Goal: Check status: Check status

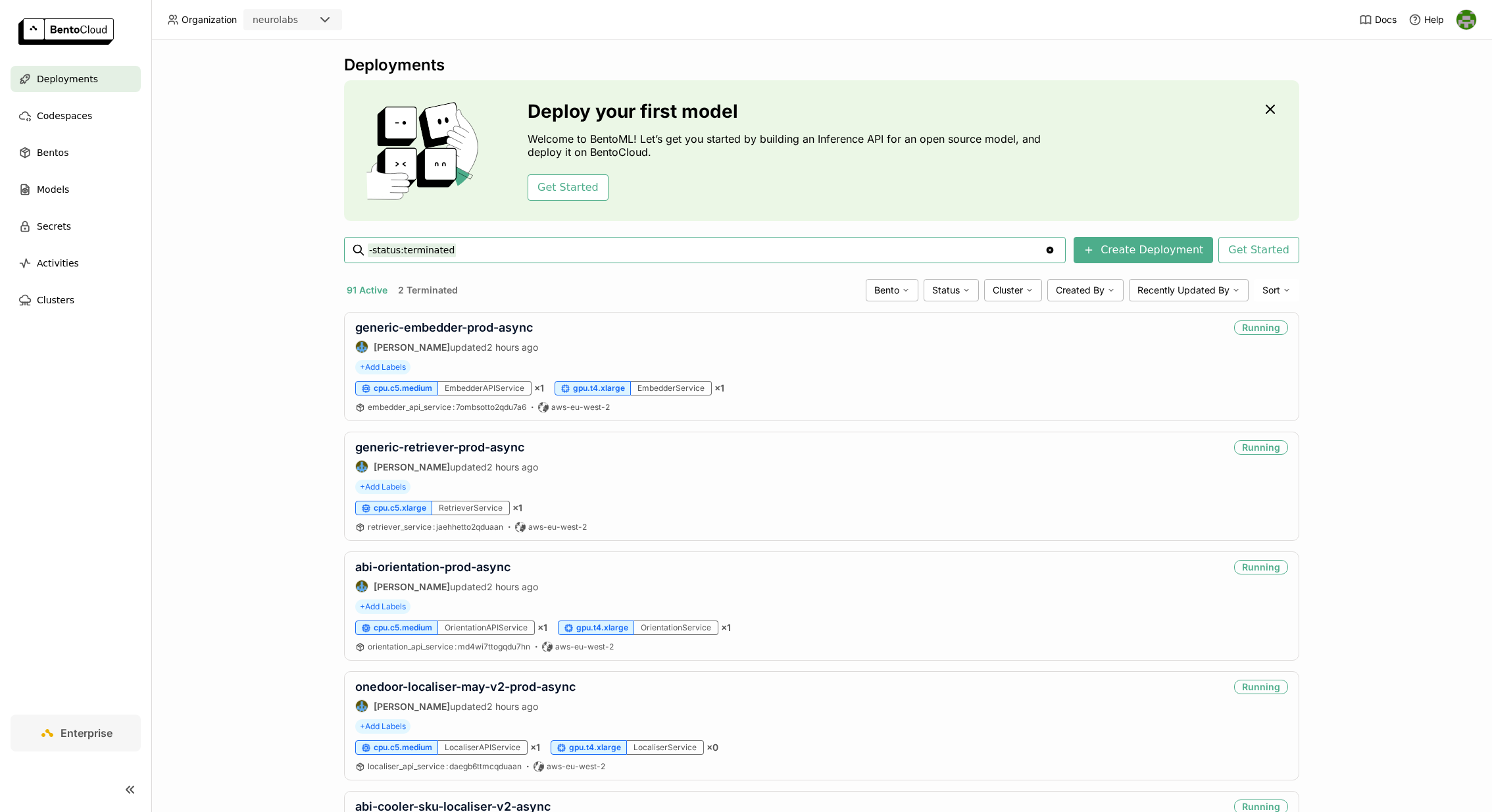
click at [579, 251] on input "-status:terminated" at bounding box center [706, 250] width 677 height 21
type input "-status:terminated FMS"
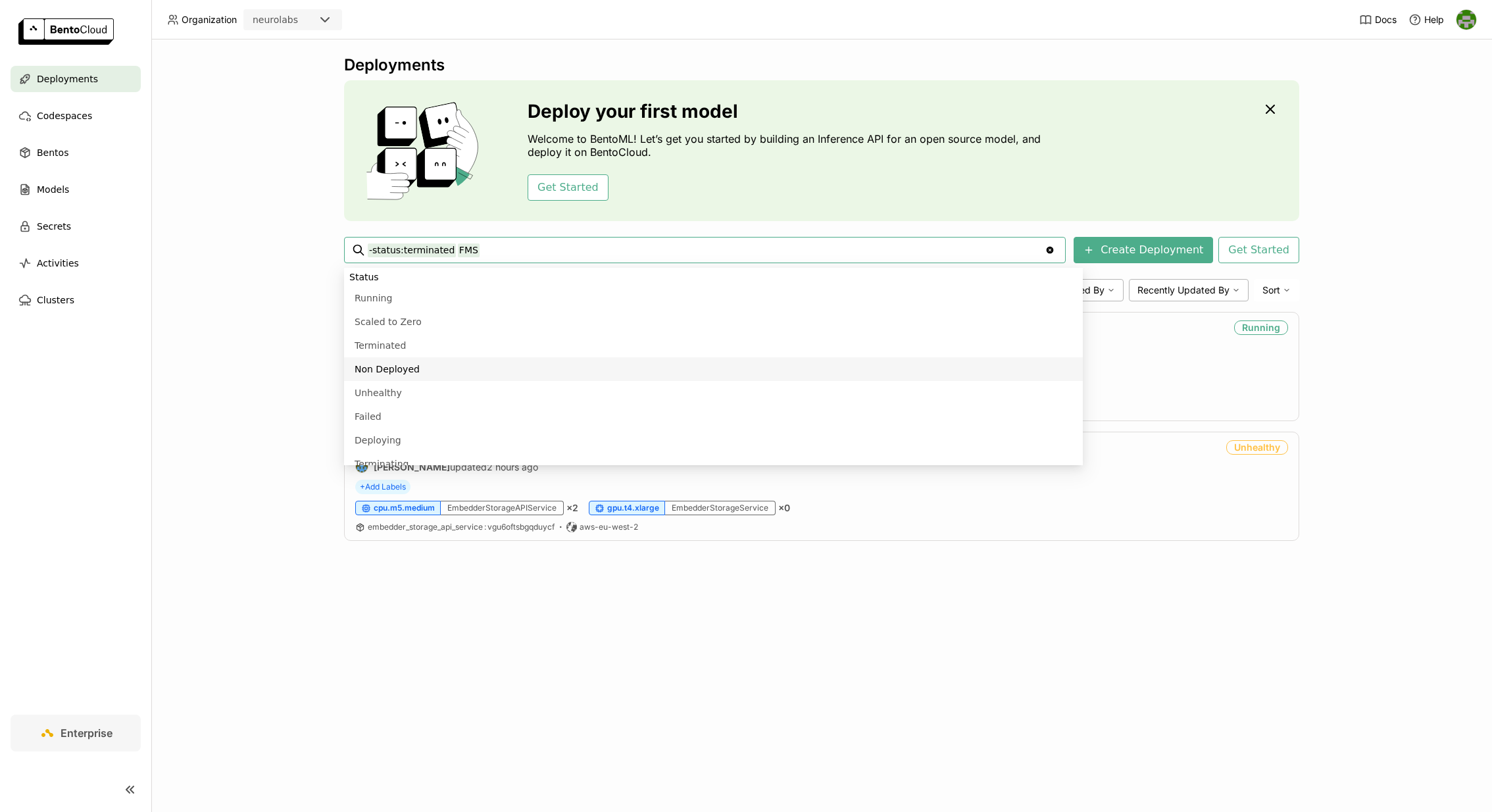
click at [202, 444] on div "Deployments Deploy your first model Welcome to BentoML! Let’s get you started b…" at bounding box center [821, 425] width 1341 height 772
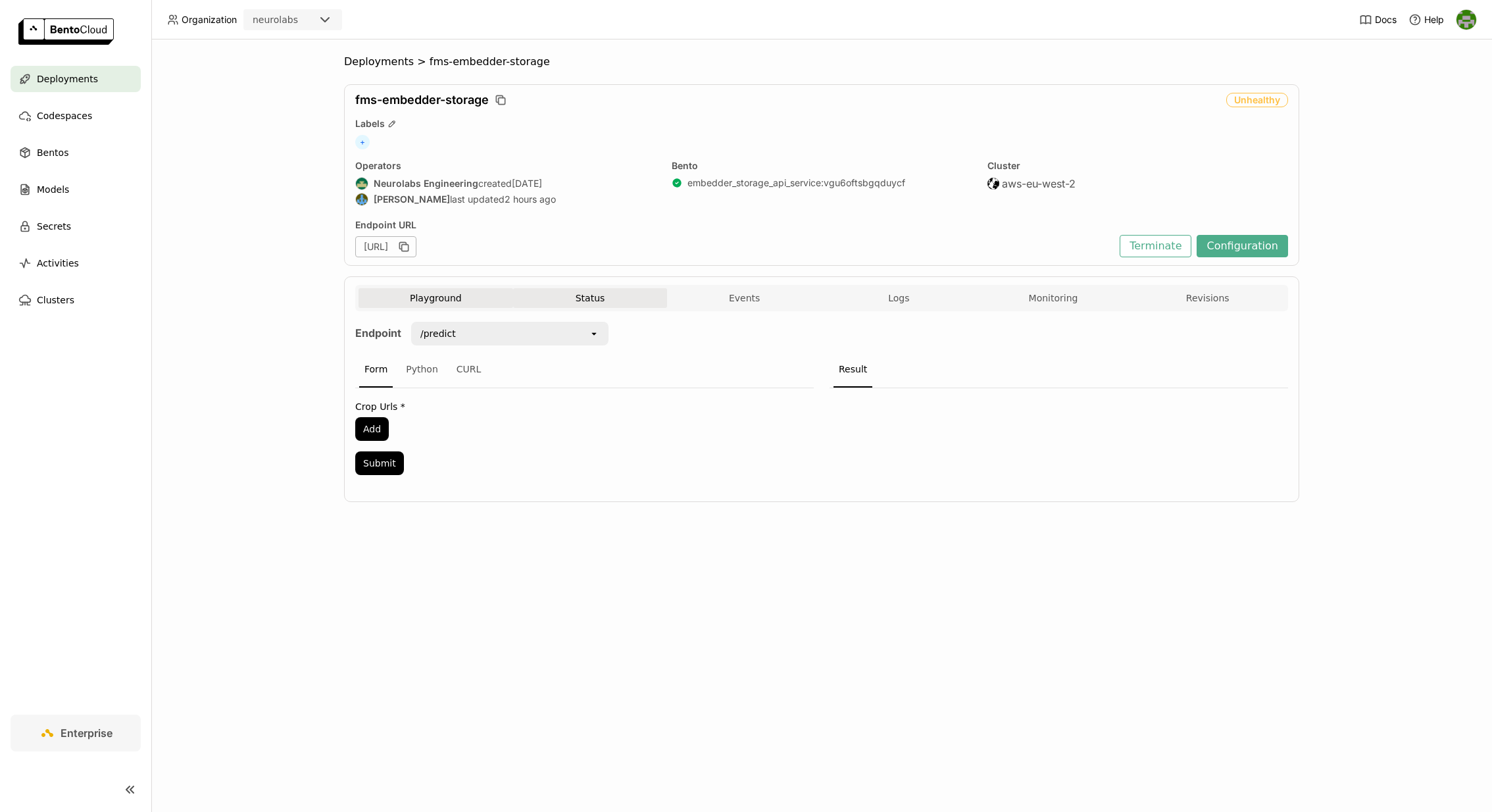
click at [572, 293] on button "Status" at bounding box center [590, 298] width 155 height 20
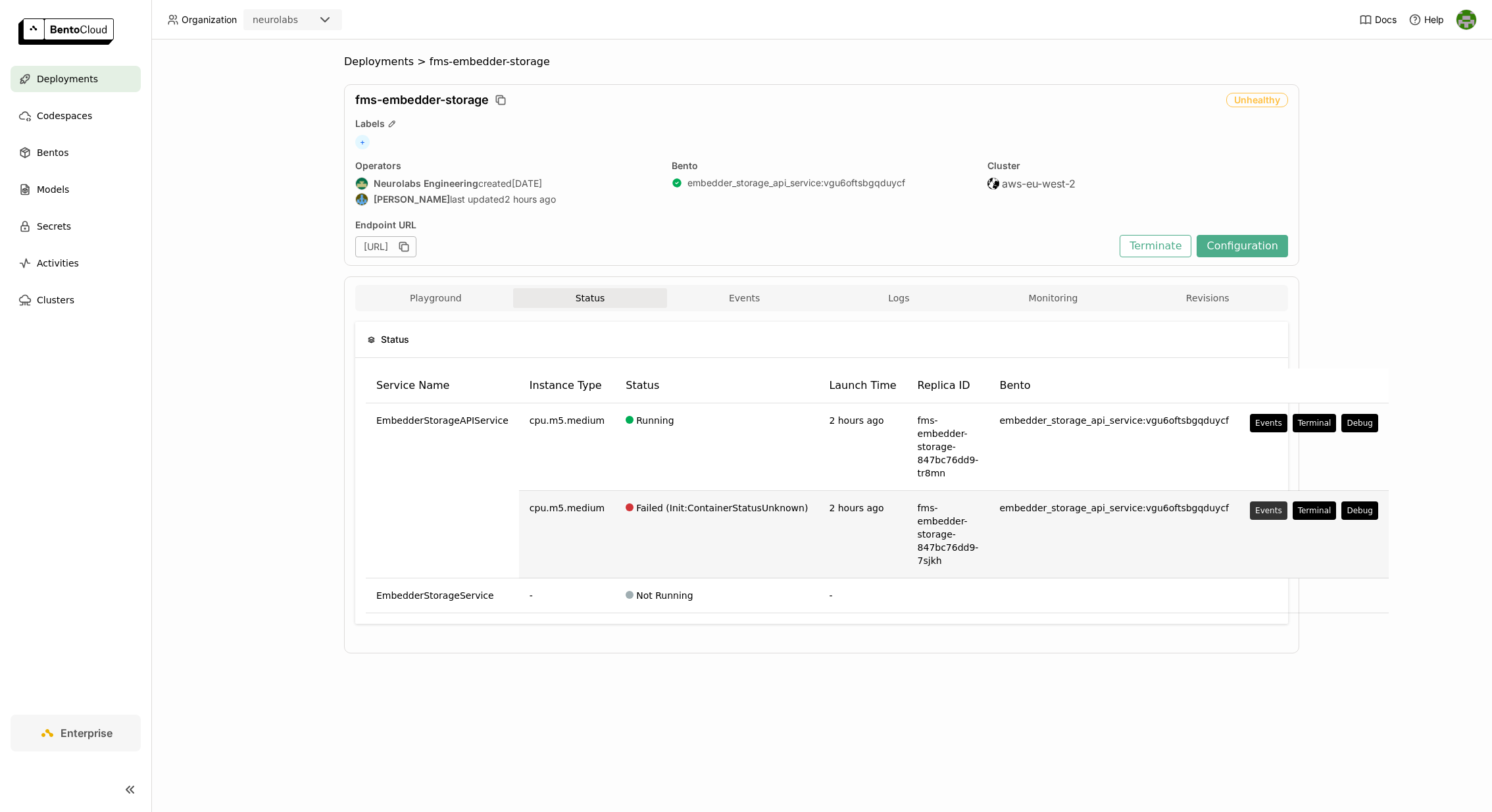
click at [1255, 511] on div "Events" at bounding box center [1269, 511] width 27 height 11
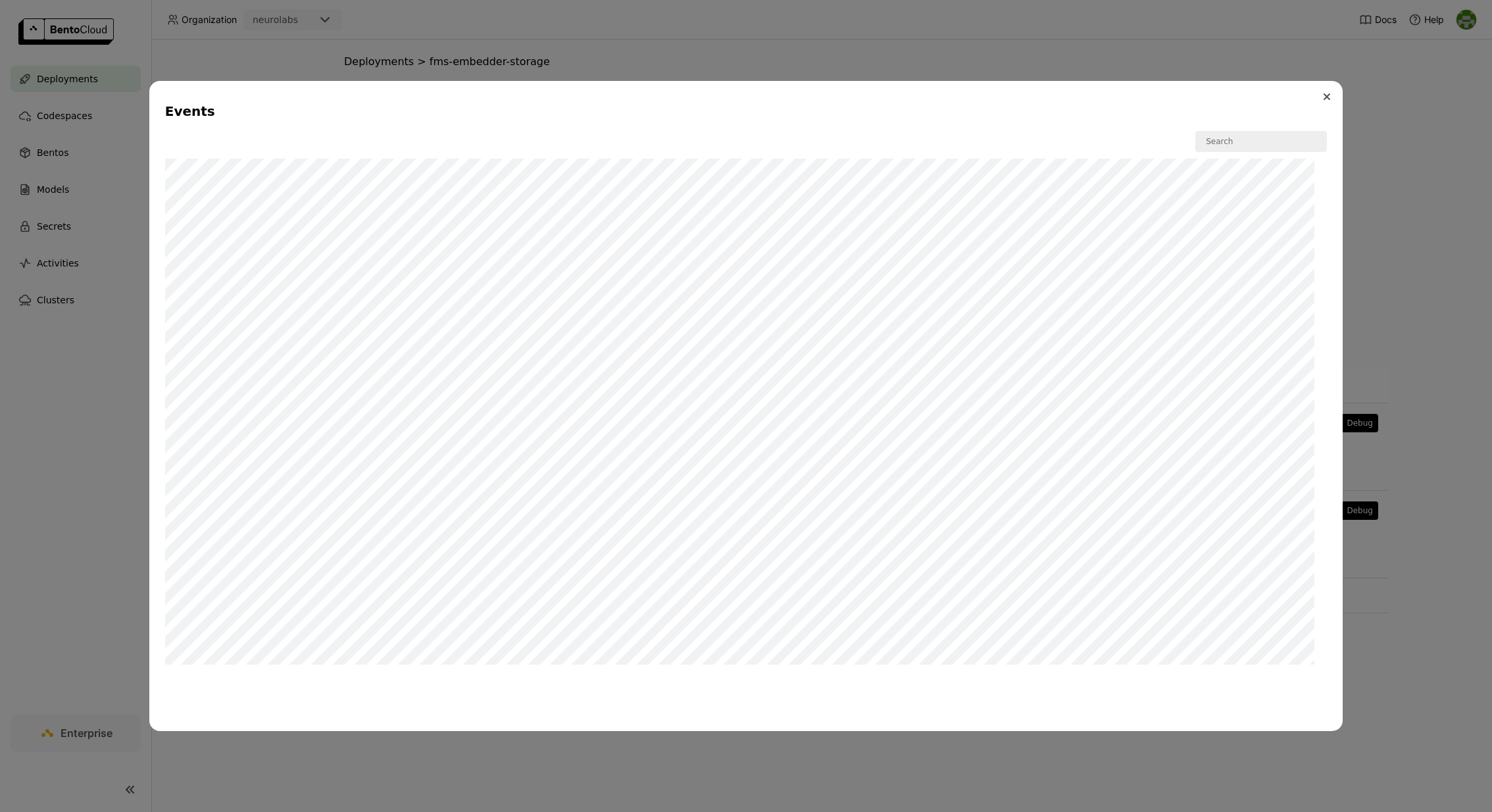
click at [1328, 97] on icon "Close" at bounding box center [1327, 96] width 7 height 7
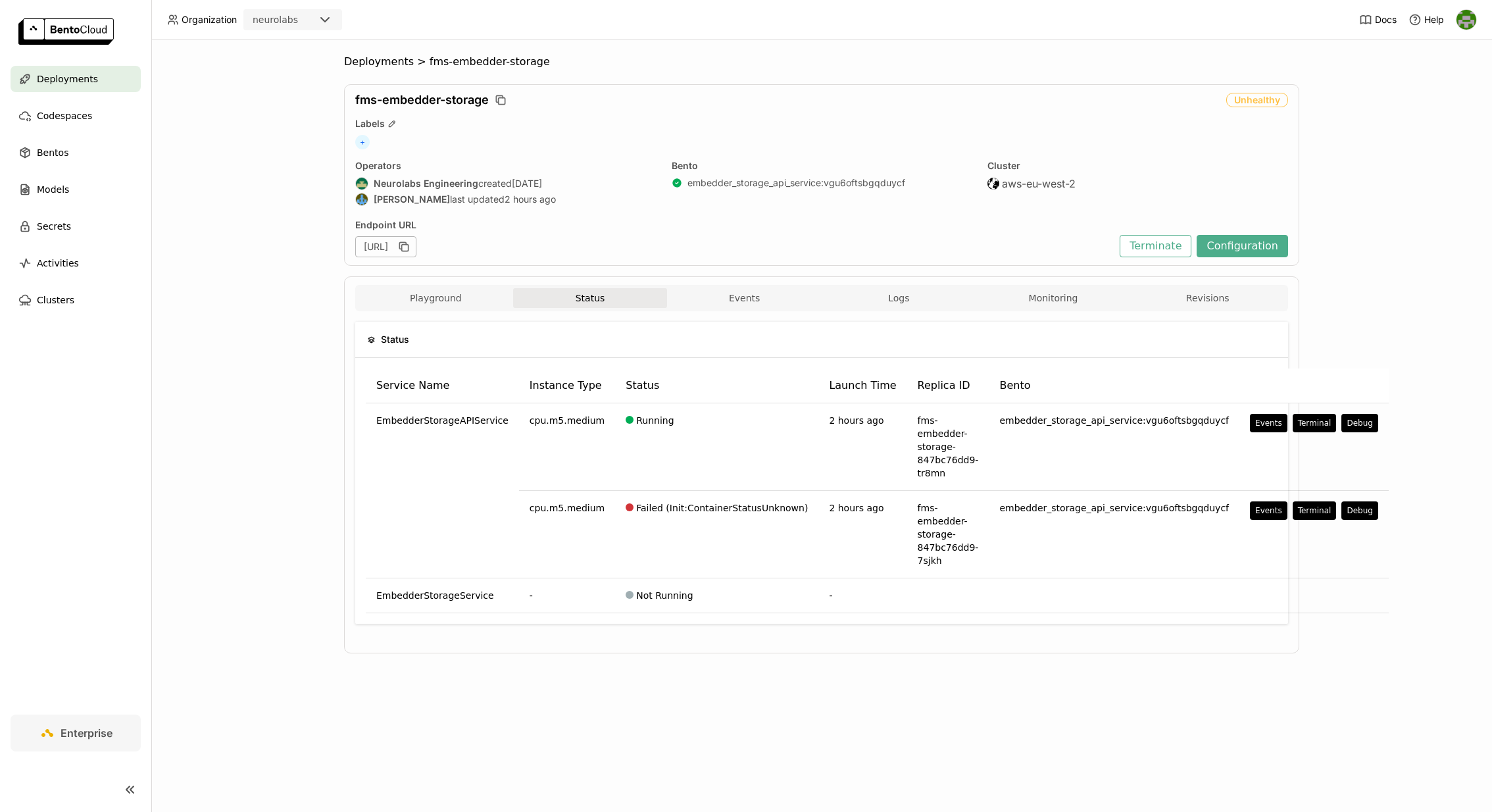
click at [468, 100] on span "fms-embedder-storage" at bounding box center [422, 99] width 134 height 14
copy div "fms-embedder-storage"
click at [1256, 250] on button "Configuration" at bounding box center [1242, 246] width 92 height 23
